Goal: Browse casually: Explore the website without a specific task or goal

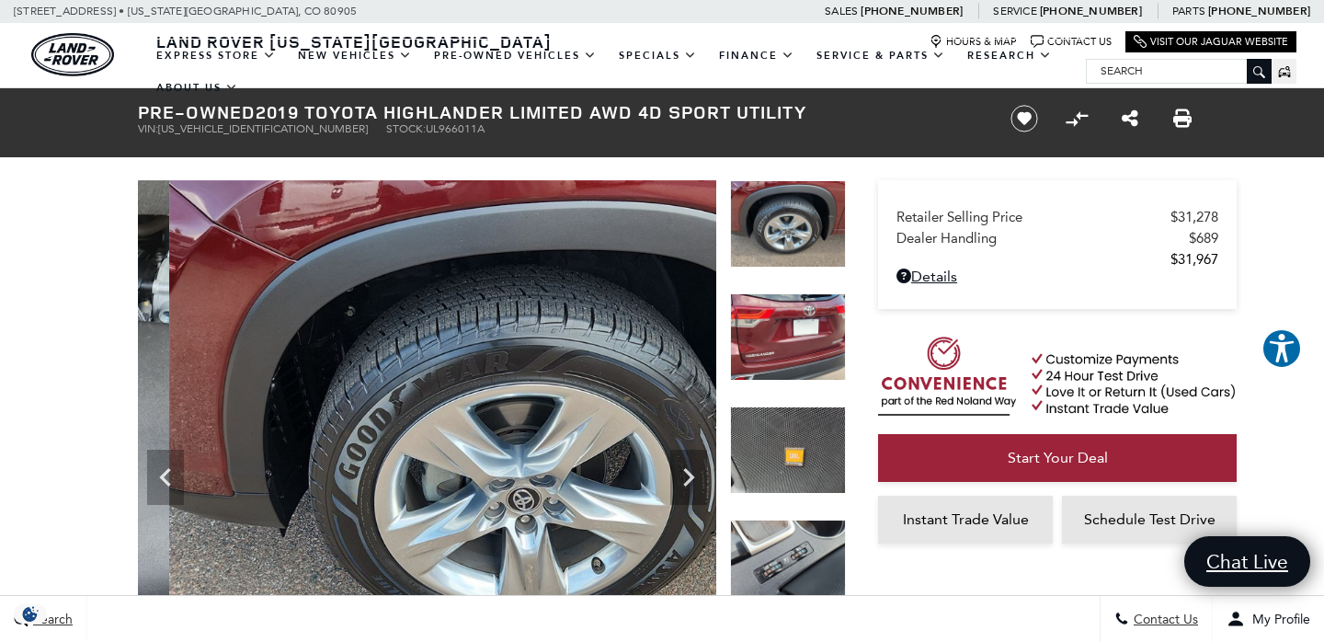
click at [792, 314] on img at bounding box center [788, 336] width 116 height 87
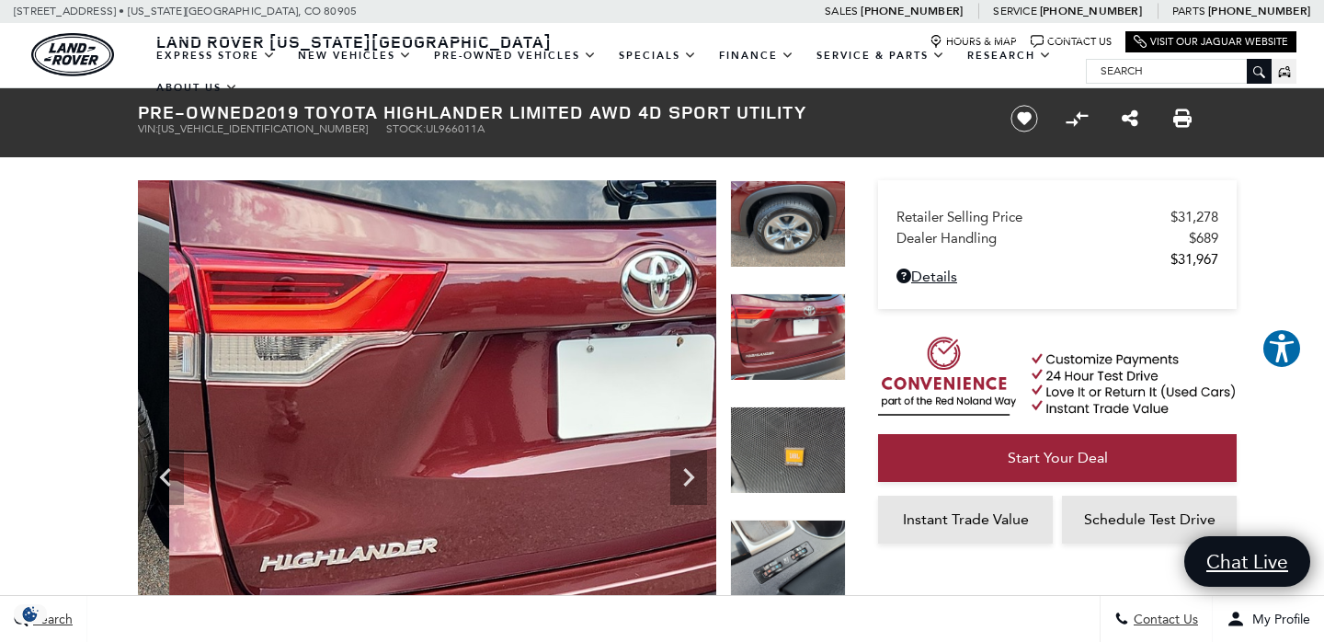
click at [808, 453] on img at bounding box center [788, 449] width 116 height 87
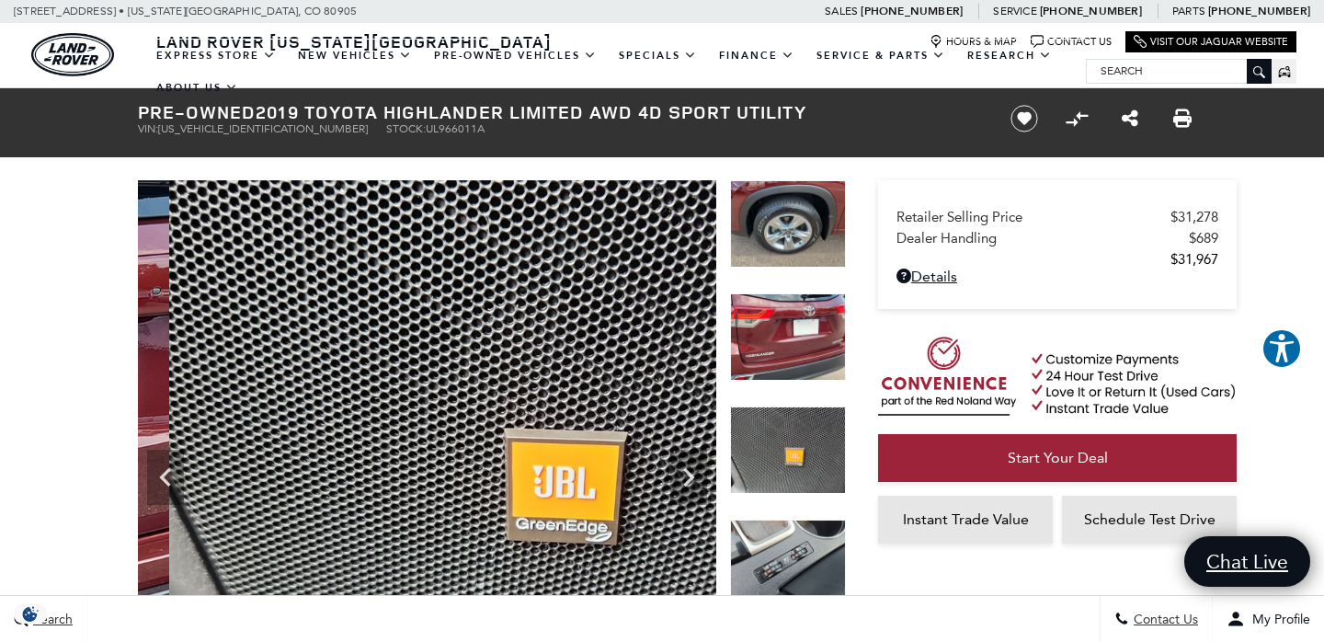
click at [807, 539] on img at bounding box center [788, 562] width 116 height 87
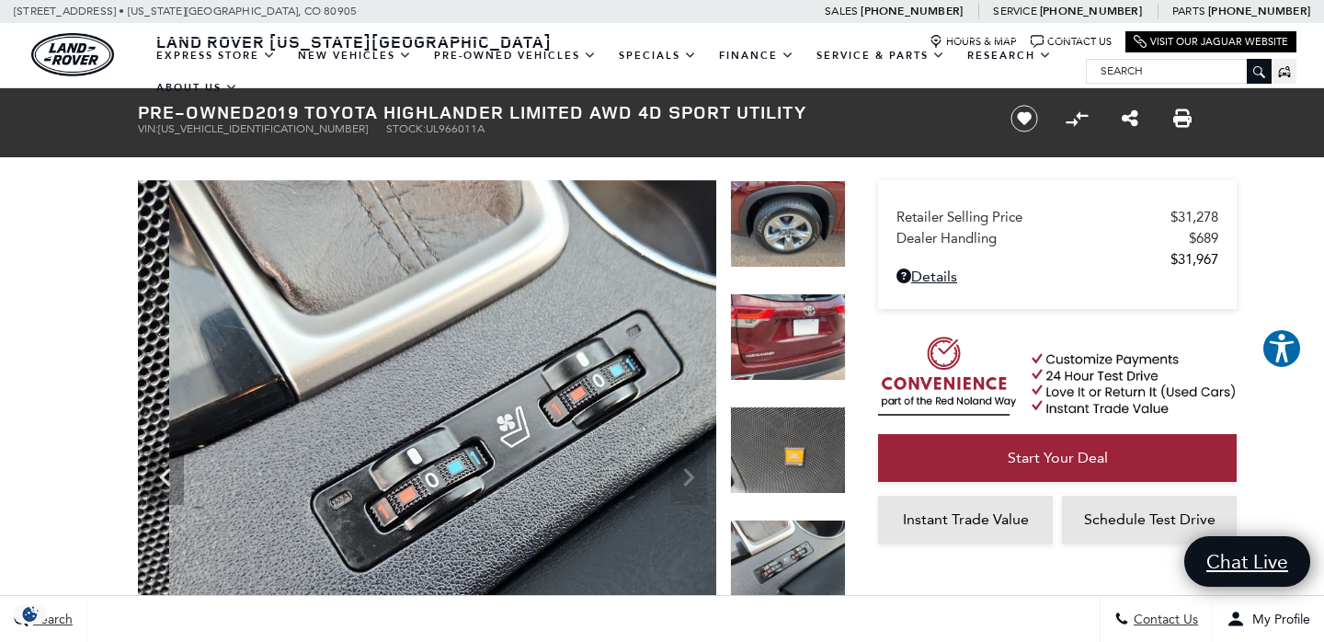
click at [784, 237] on img at bounding box center [788, 223] width 116 height 87
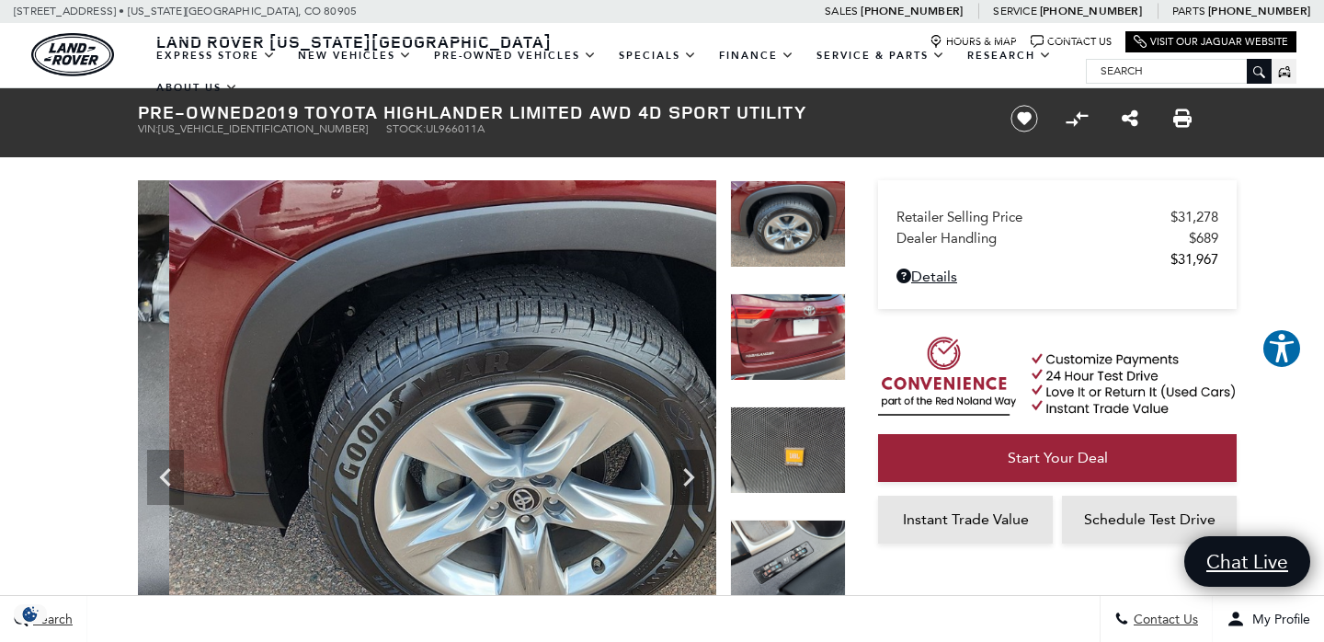
click at [784, 237] on img at bounding box center [788, 223] width 116 height 87
click at [560, 344] on img at bounding box center [523, 445] width 771 height 531
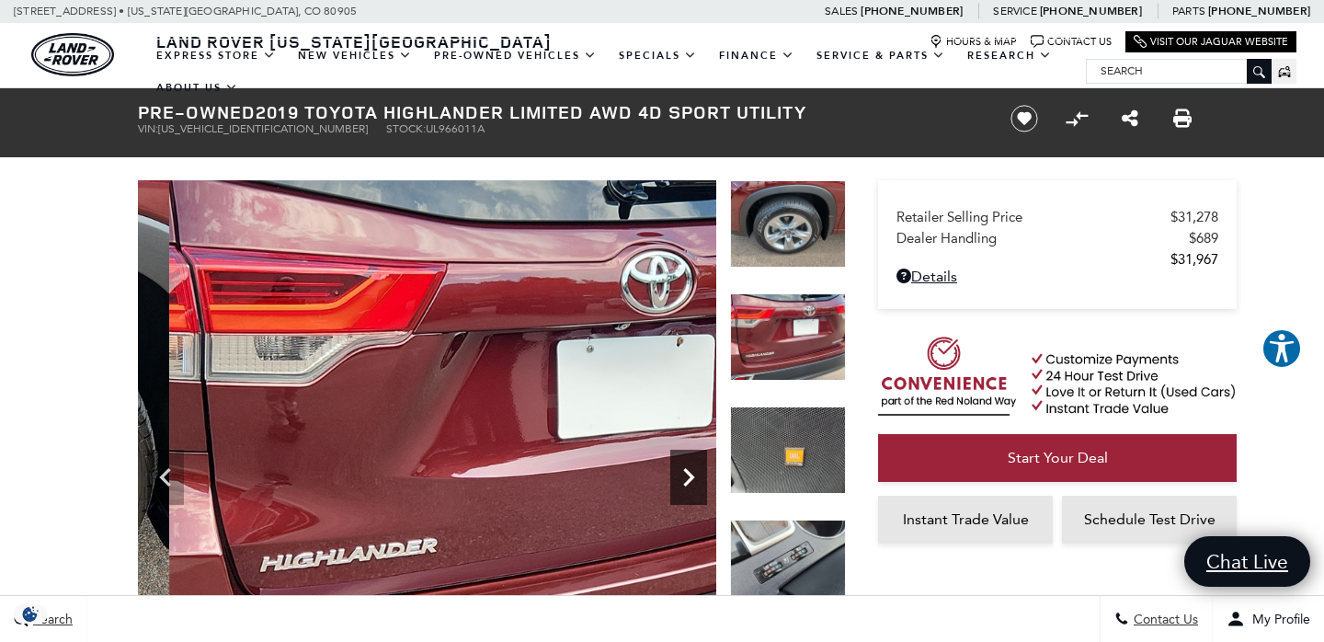
click at [688, 479] on icon "Next" at bounding box center [688, 477] width 11 height 18
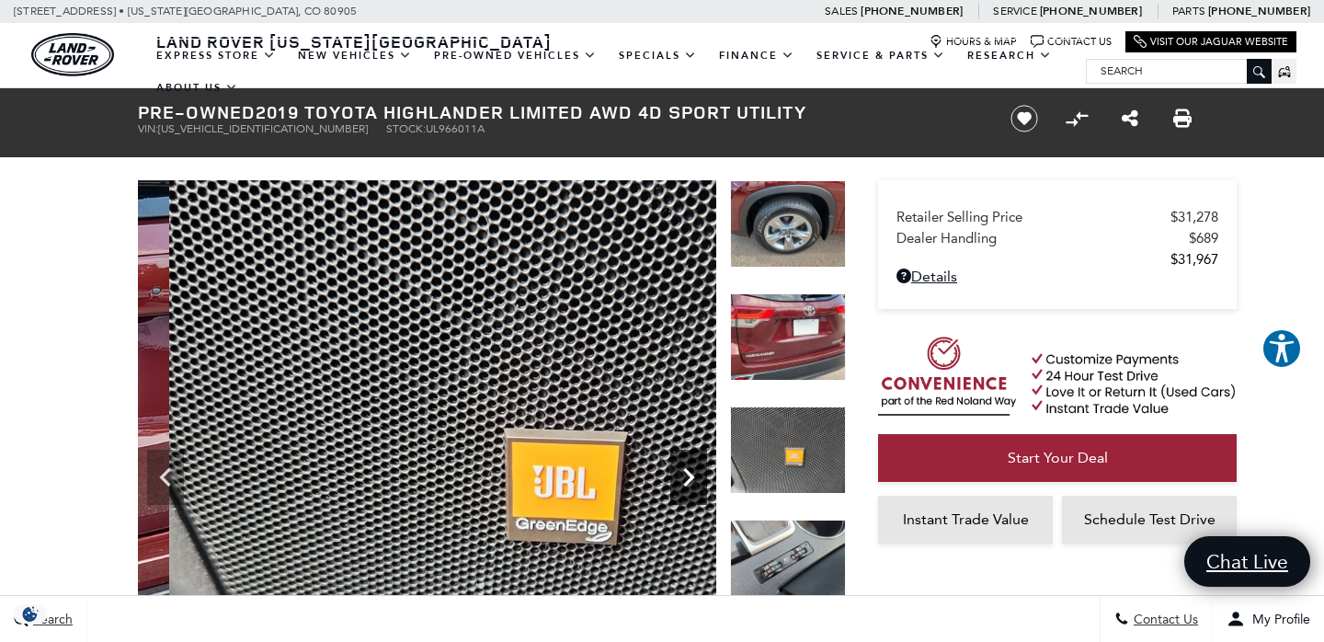
click at [688, 479] on icon "Next" at bounding box center [688, 477] width 11 height 18
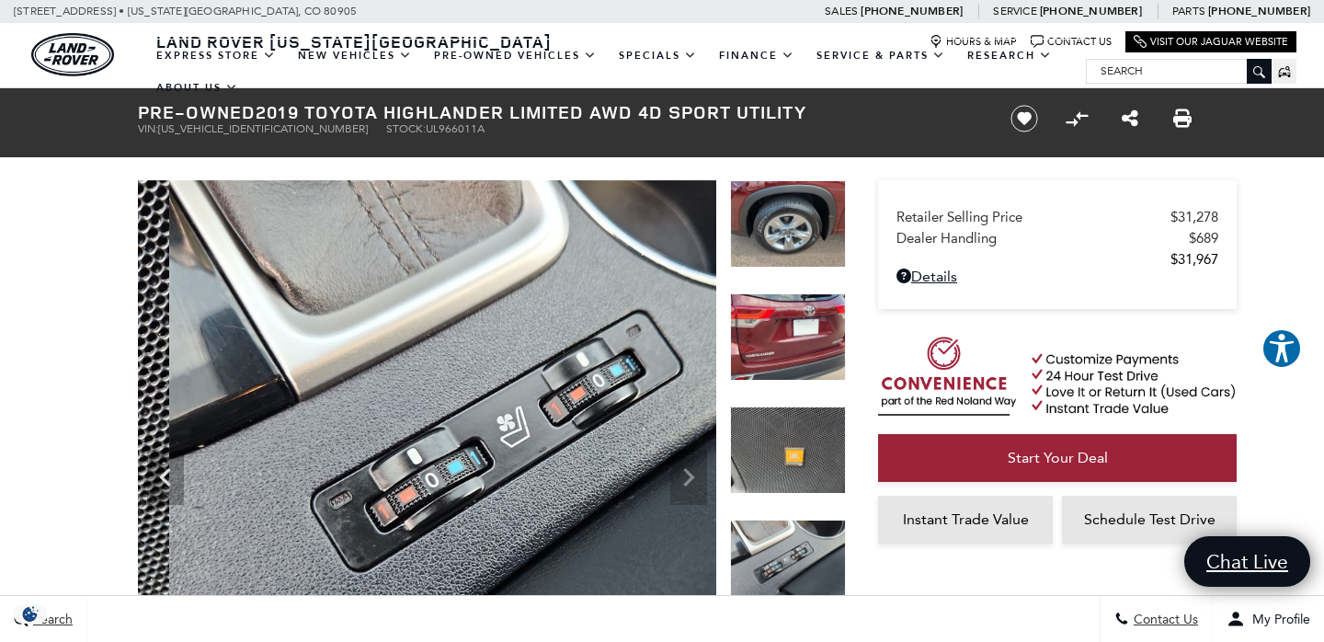
click at [688, 479] on img at bounding box center [523, 445] width 771 height 531
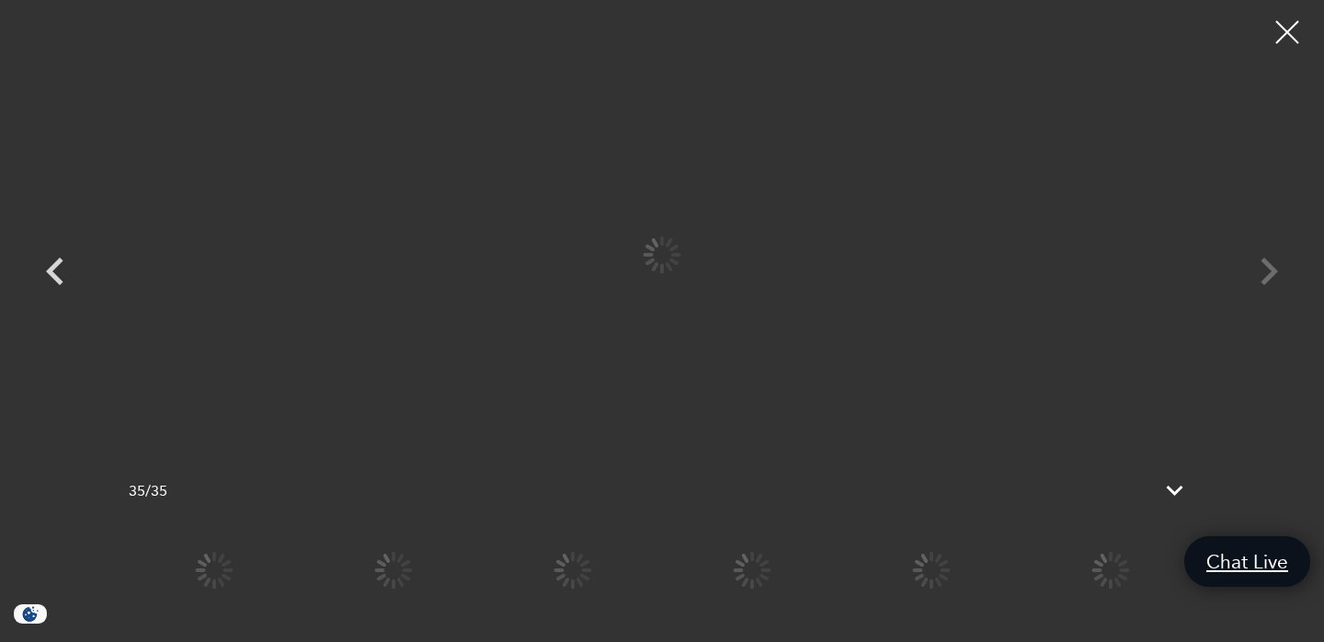
click at [688, 479] on div "35 / 35" at bounding box center [661, 490] width 1103 height 48
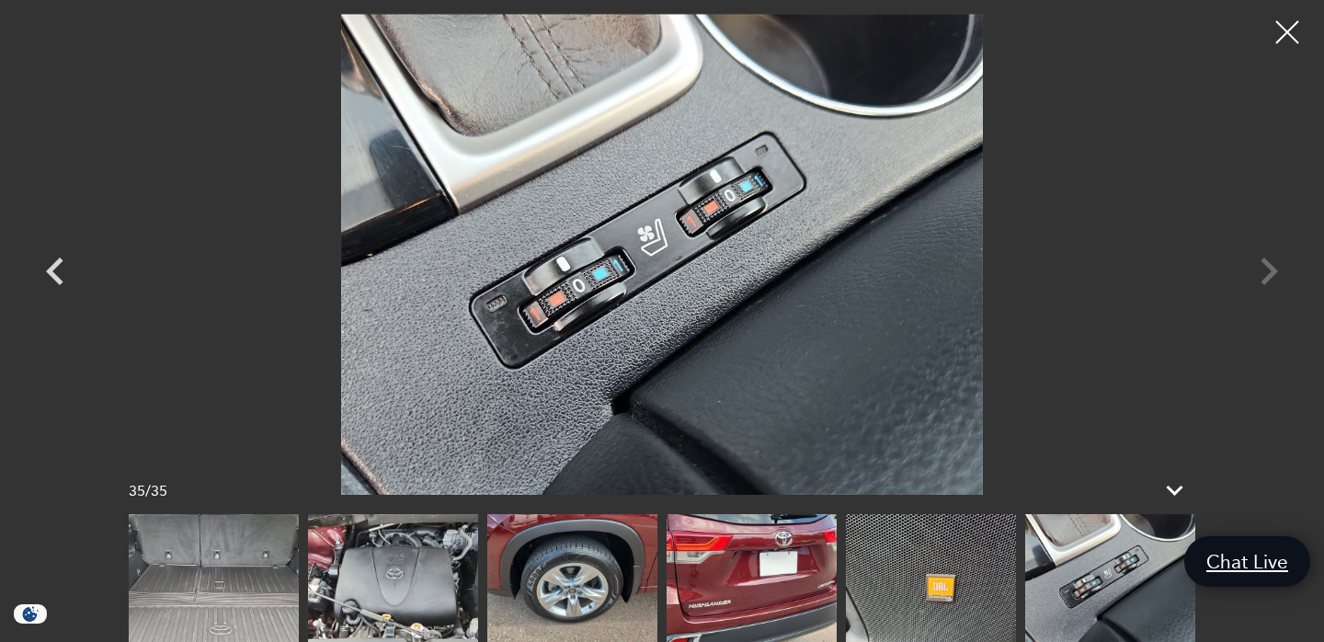
click at [131, 404] on img at bounding box center [661, 254] width 1103 height 481
click at [63, 263] on icon "Previous" at bounding box center [55, 271] width 55 height 55
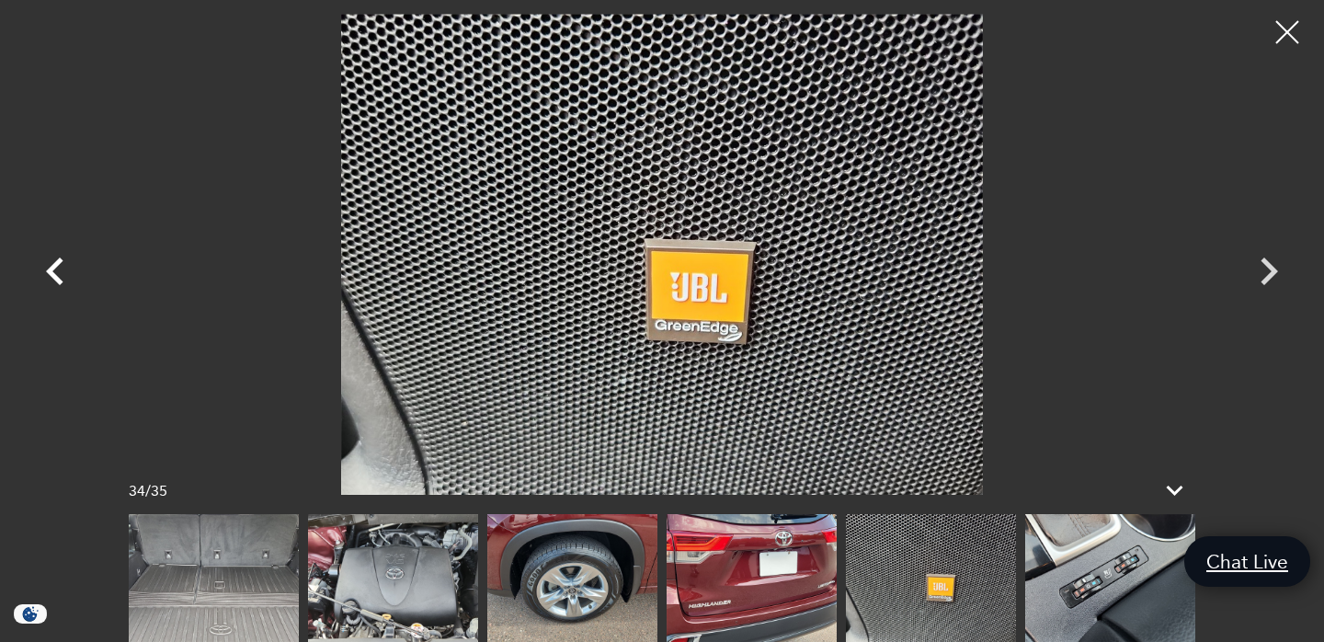
click at [63, 263] on icon "Previous" at bounding box center [55, 271] width 55 height 55
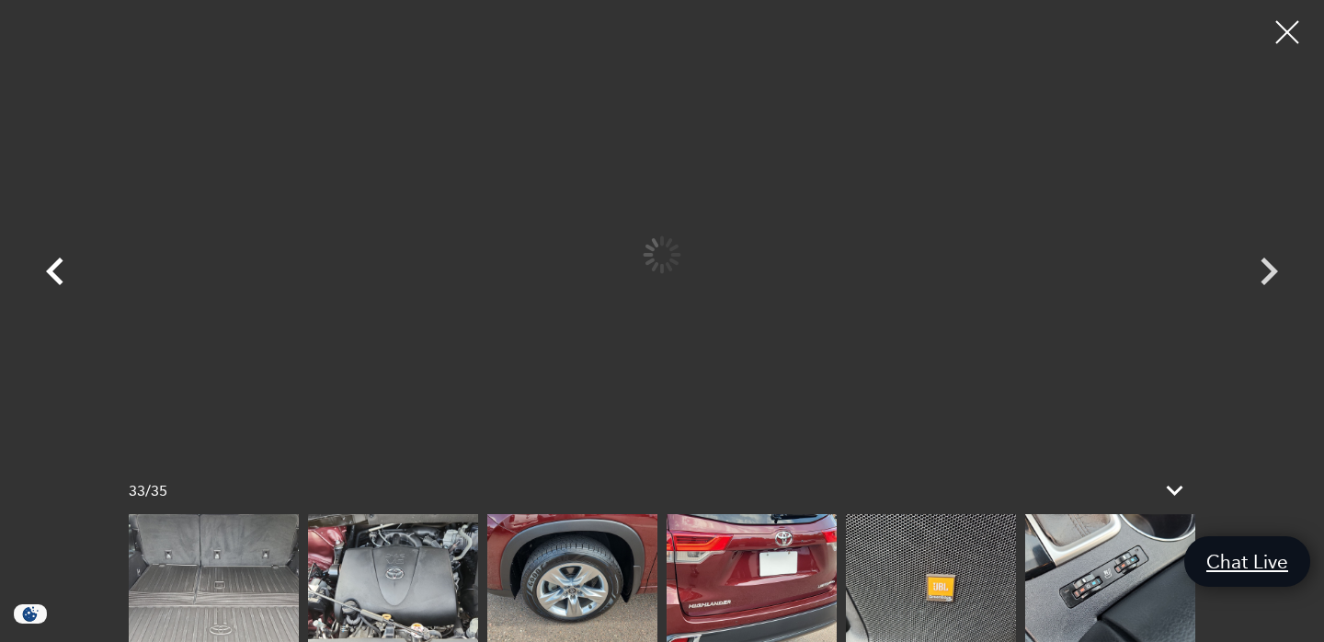
click at [63, 263] on icon "Previous" at bounding box center [55, 271] width 55 height 55
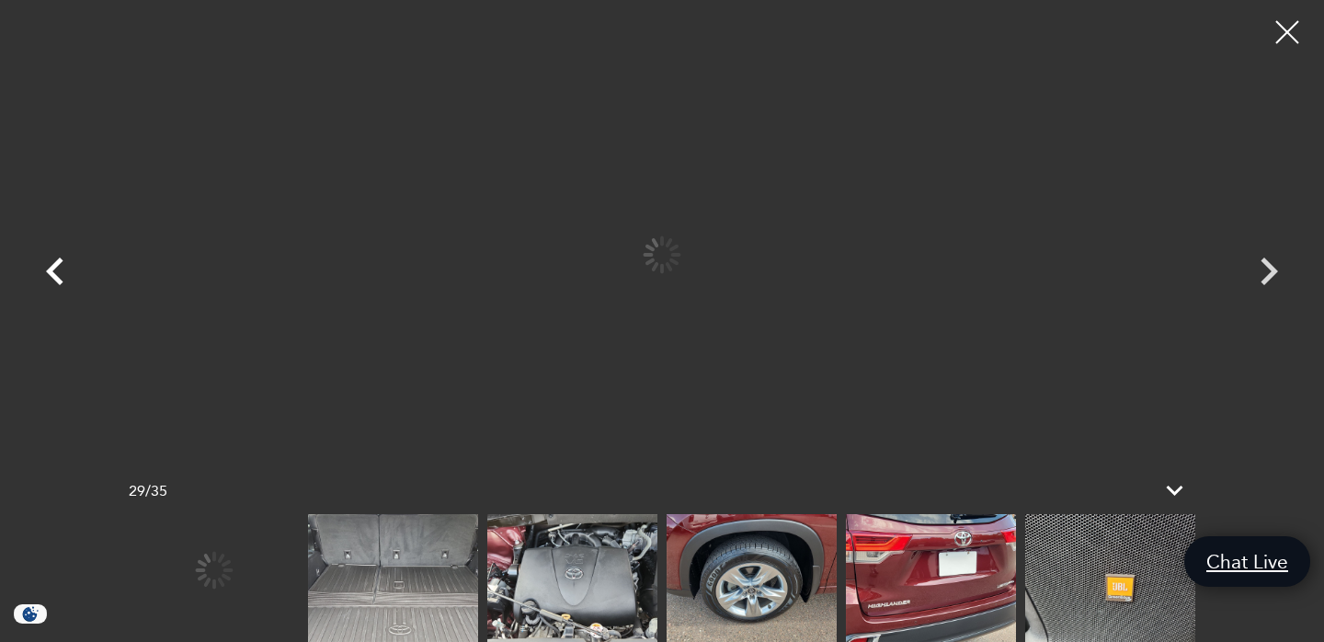
click at [63, 263] on icon "Previous" at bounding box center [55, 271] width 55 height 55
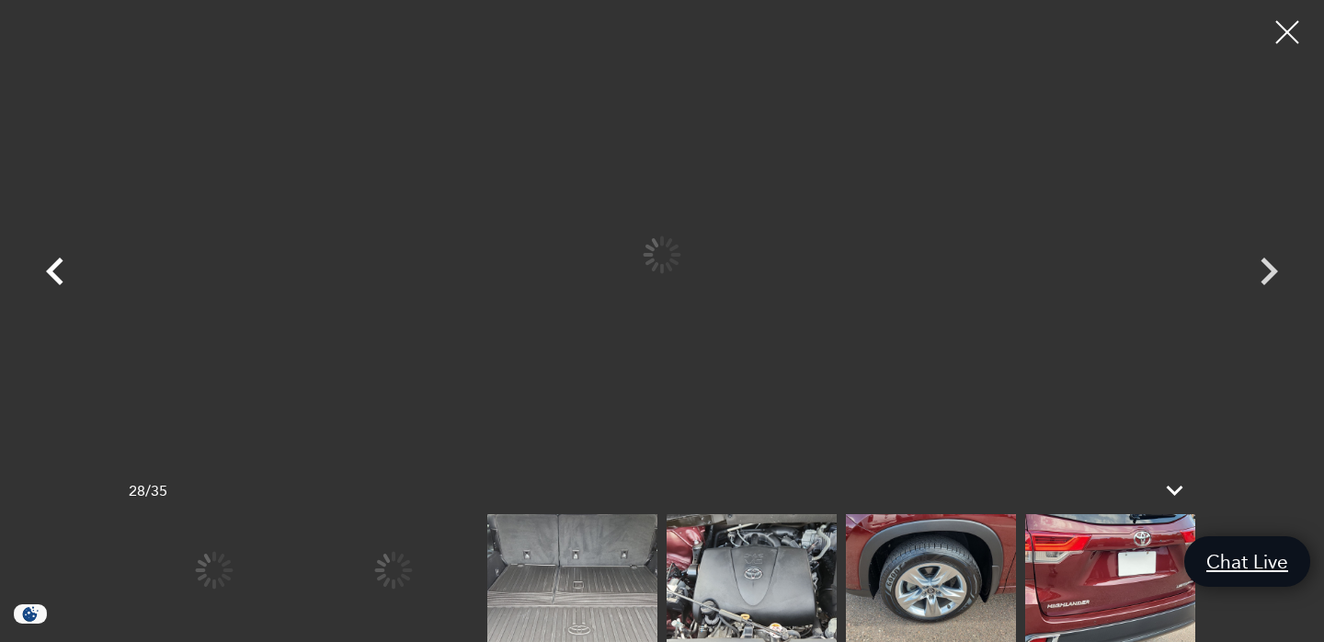
click at [63, 263] on icon "Previous" at bounding box center [55, 271] width 55 height 55
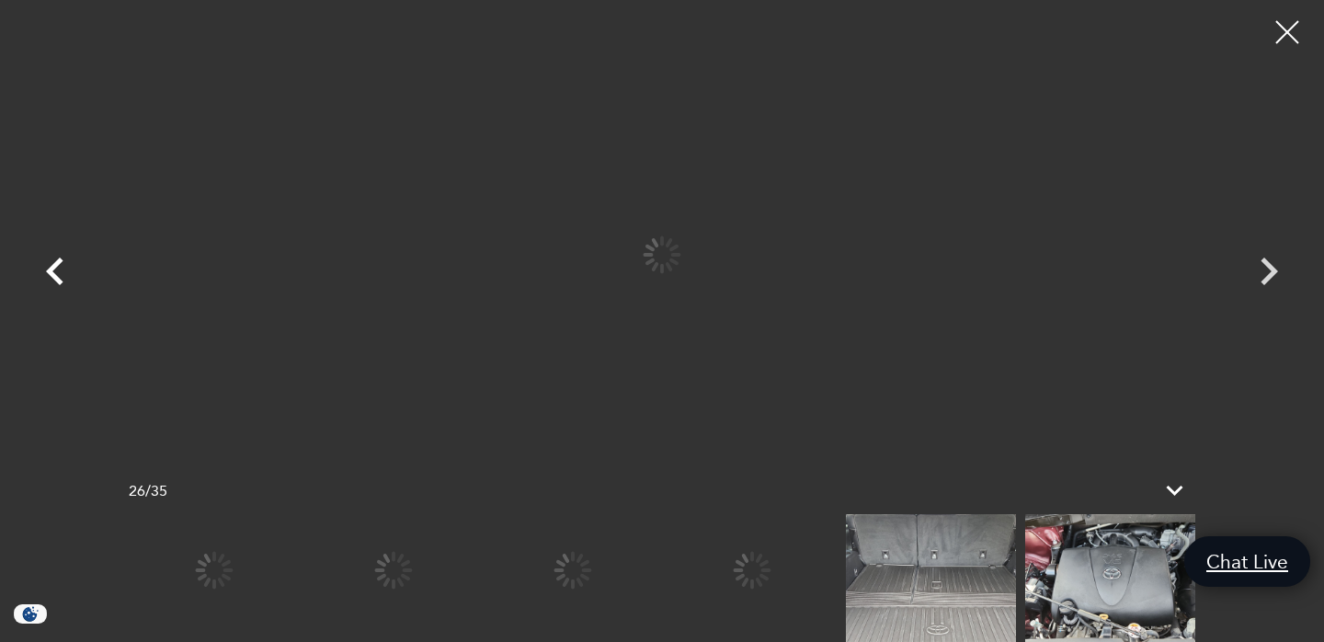
click at [63, 263] on icon "Previous" at bounding box center [55, 271] width 55 height 55
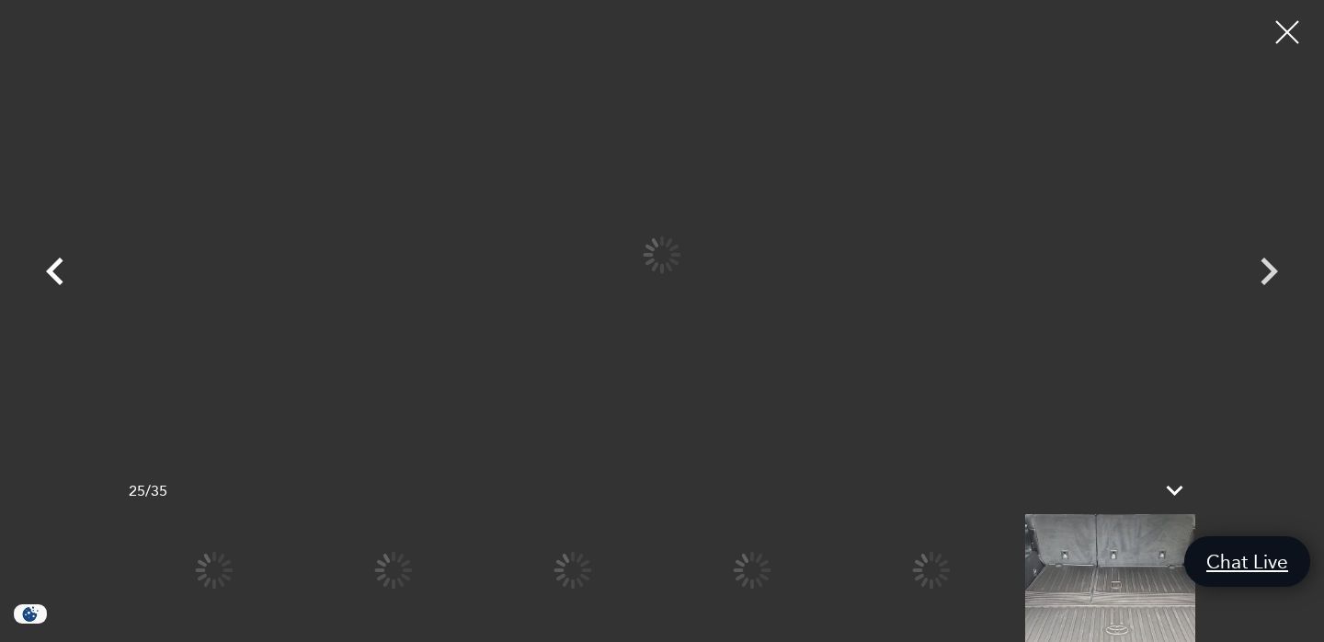
click at [63, 263] on icon "Previous" at bounding box center [55, 271] width 55 height 55
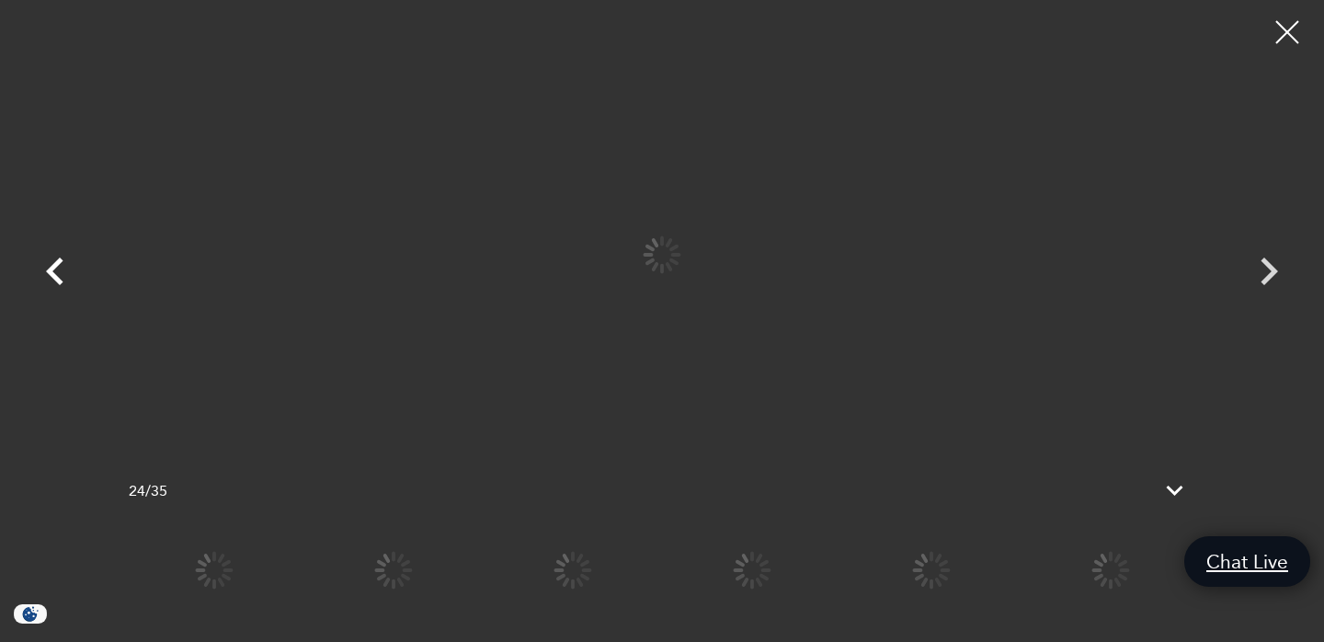
click at [63, 263] on icon "Previous" at bounding box center [55, 271] width 55 height 55
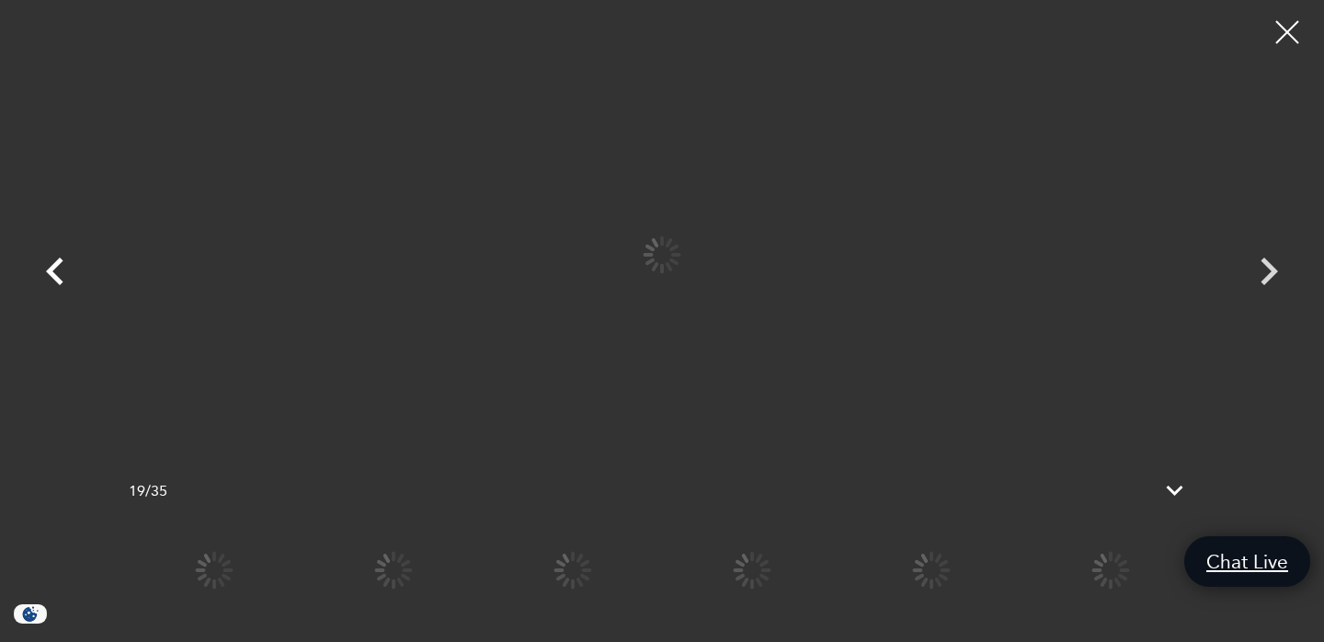
click at [63, 263] on icon "Previous" at bounding box center [55, 271] width 55 height 55
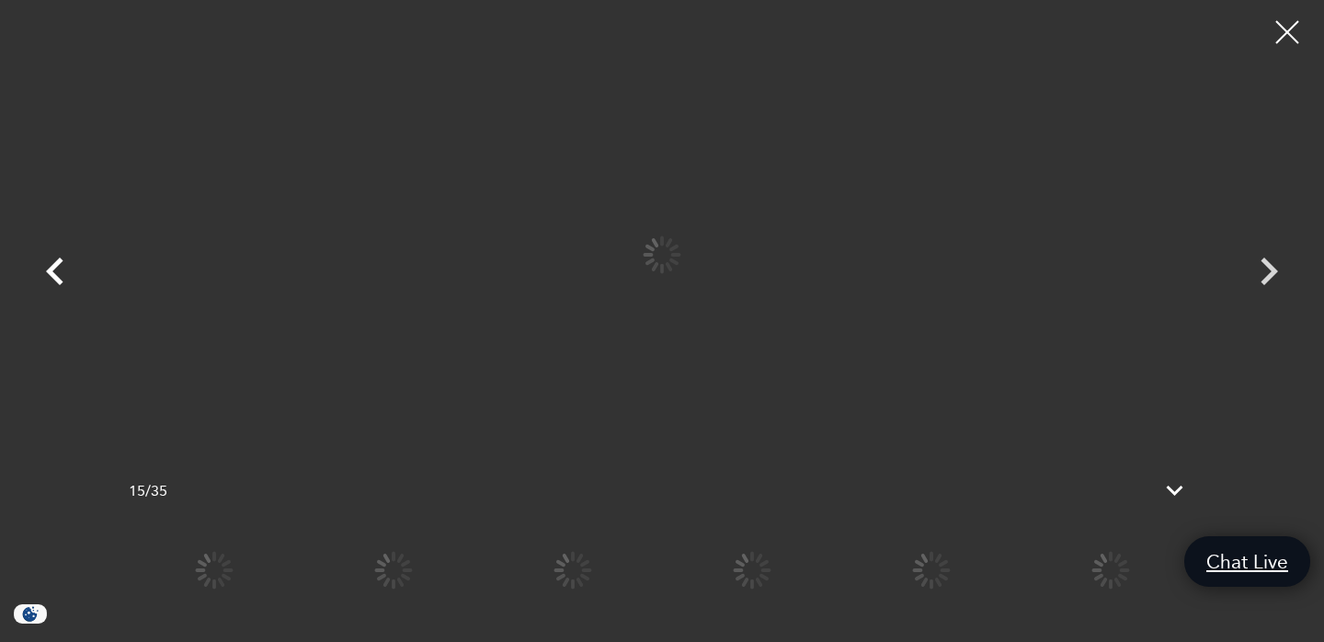
click at [63, 263] on icon "Previous" at bounding box center [55, 271] width 55 height 55
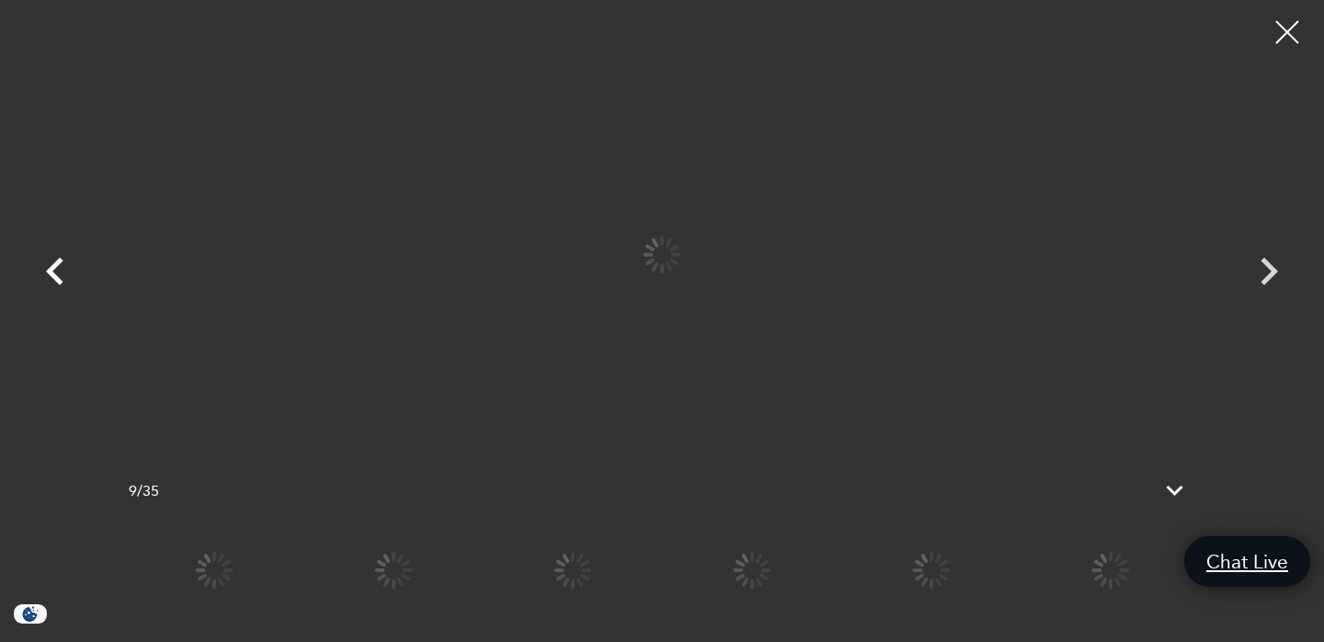
click at [63, 263] on icon "Previous" at bounding box center [55, 271] width 55 height 55
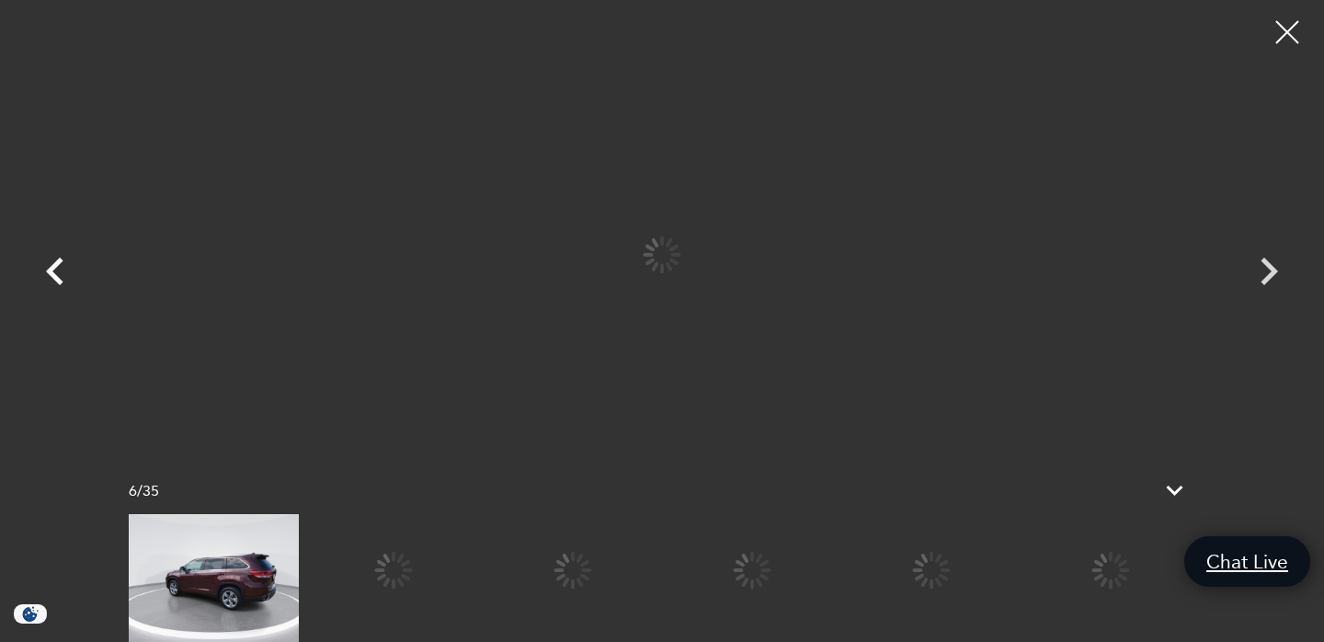
click at [63, 263] on icon "Previous" at bounding box center [55, 271] width 55 height 55
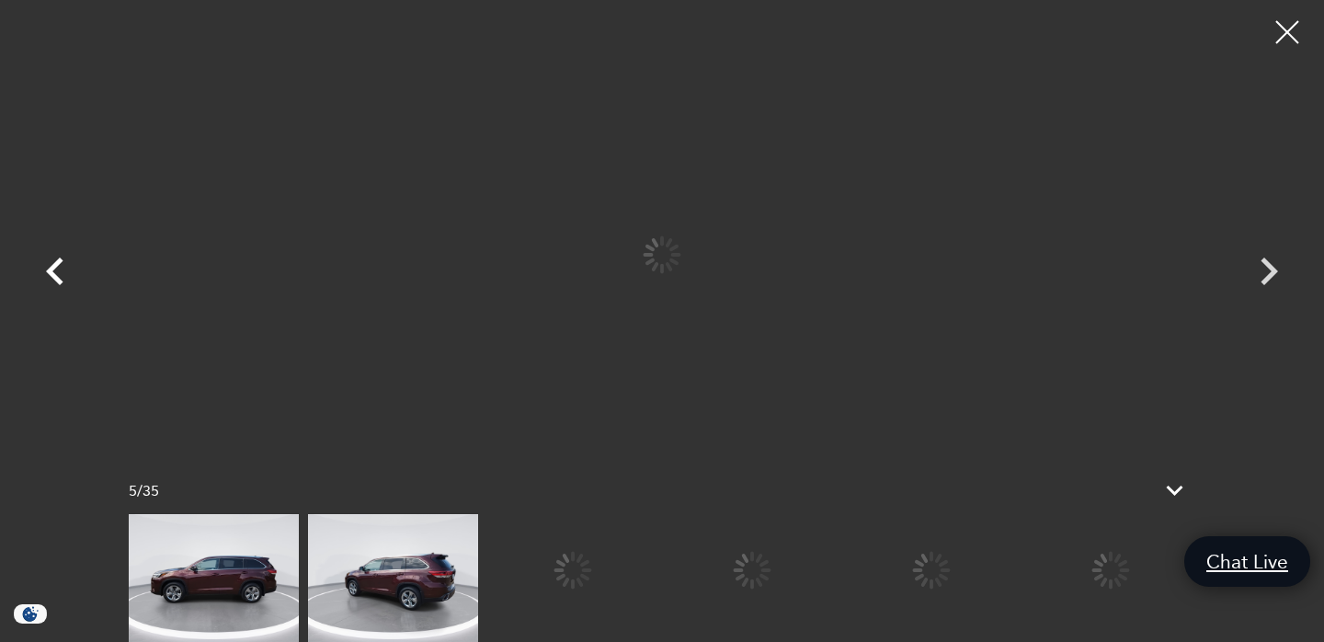
click at [63, 263] on icon "Previous" at bounding box center [55, 271] width 55 height 55
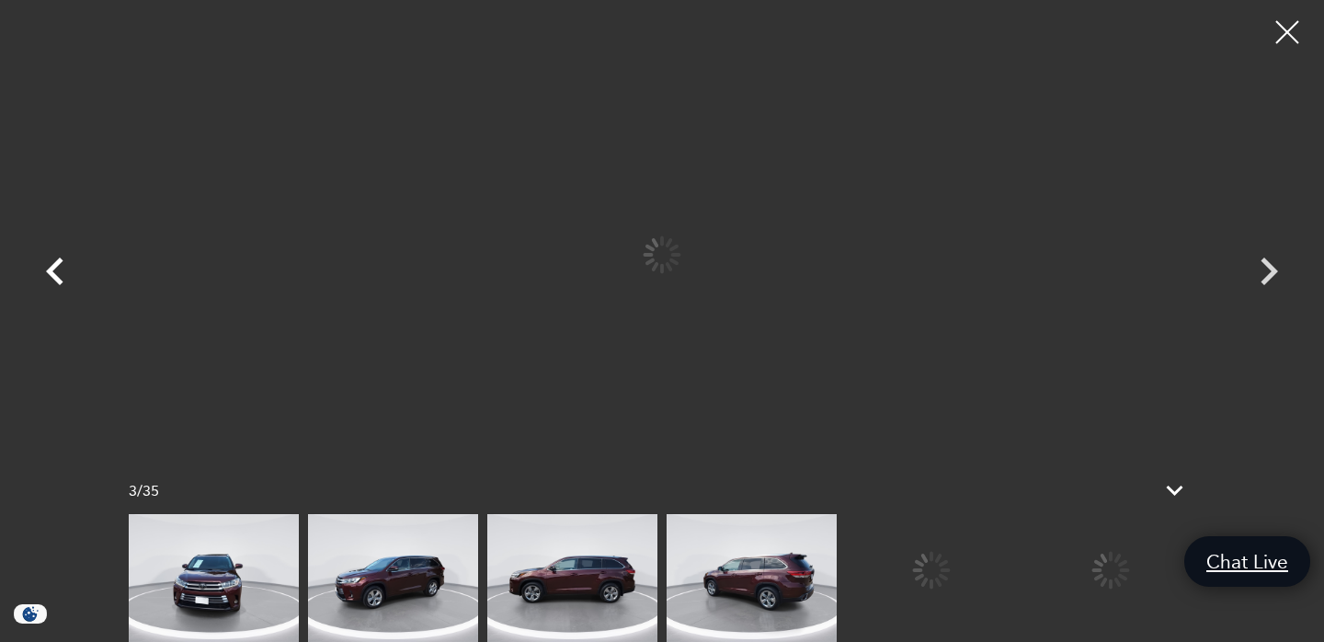
click at [63, 263] on icon "Previous" at bounding box center [55, 271] width 55 height 55
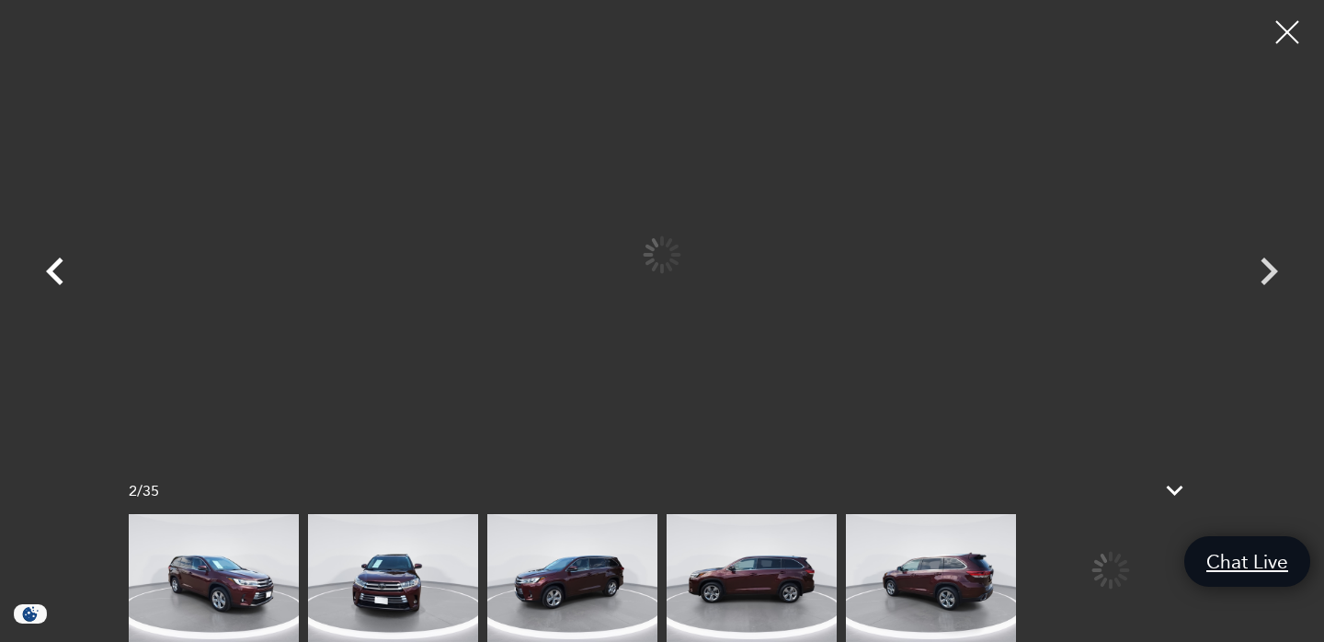
click at [63, 263] on icon "Previous" at bounding box center [55, 271] width 55 height 55
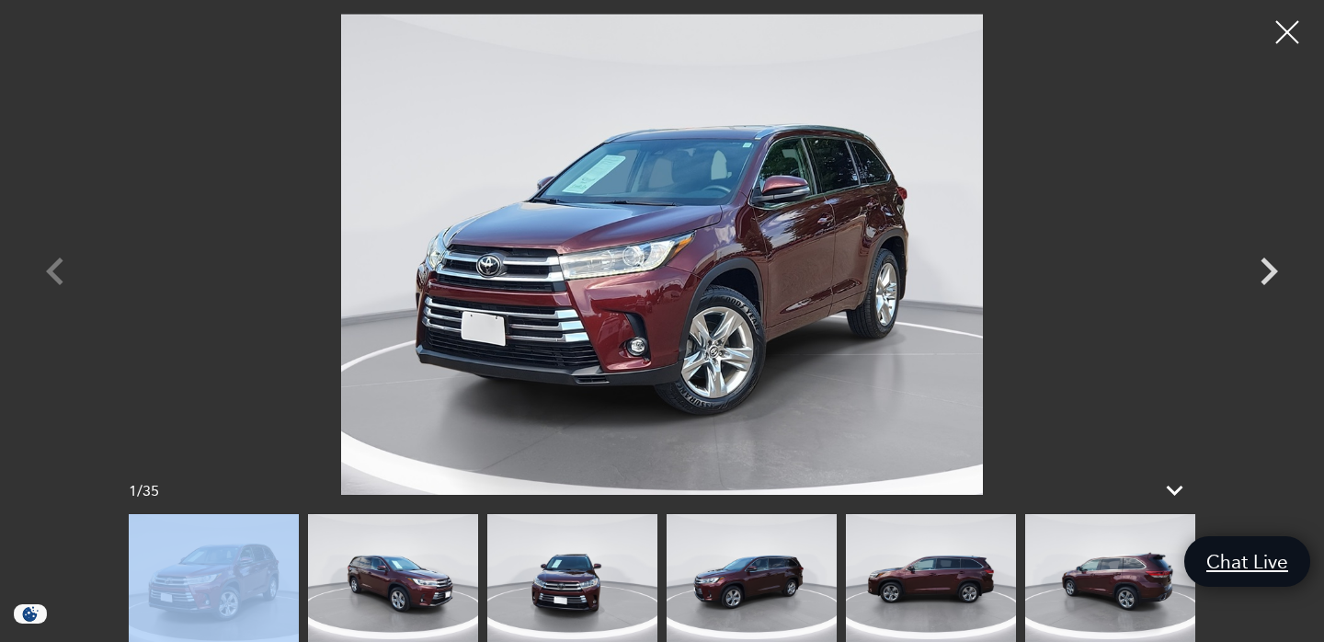
click at [110, 263] on img at bounding box center [661, 254] width 1103 height 481
click at [382, 565] on img at bounding box center [393, 578] width 170 height 128
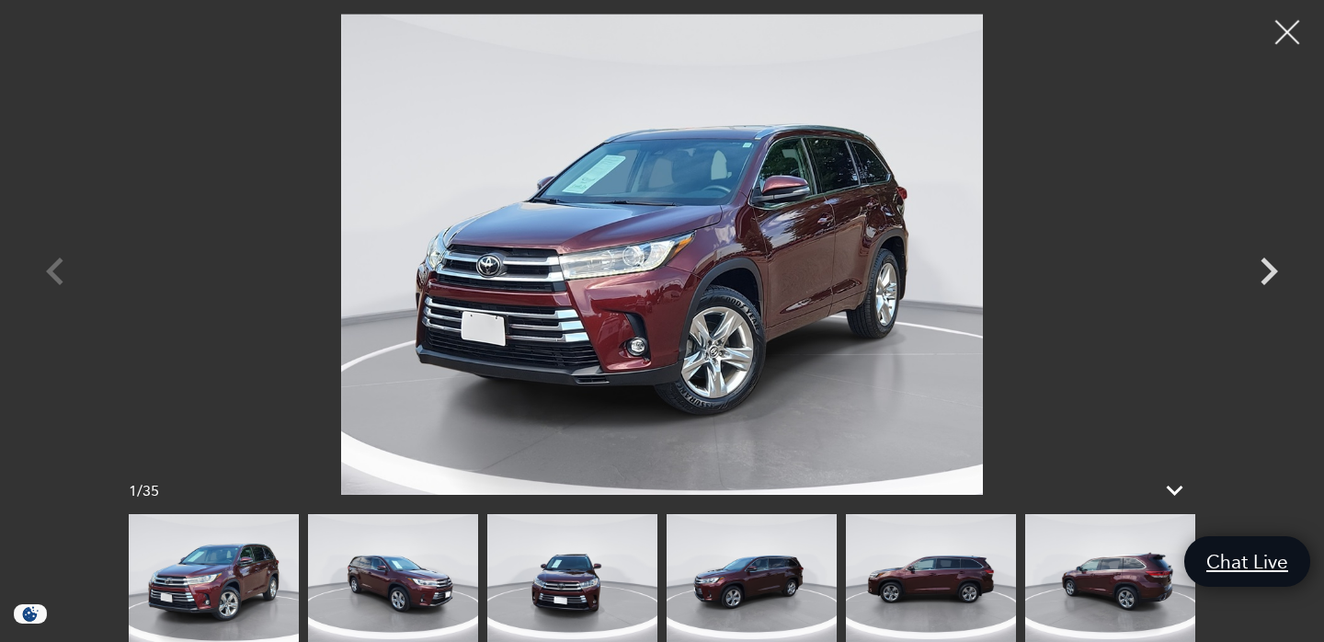
click at [1286, 35] on div at bounding box center [1287, 32] width 49 height 49
